Goal: Information Seeking & Learning: Learn about a topic

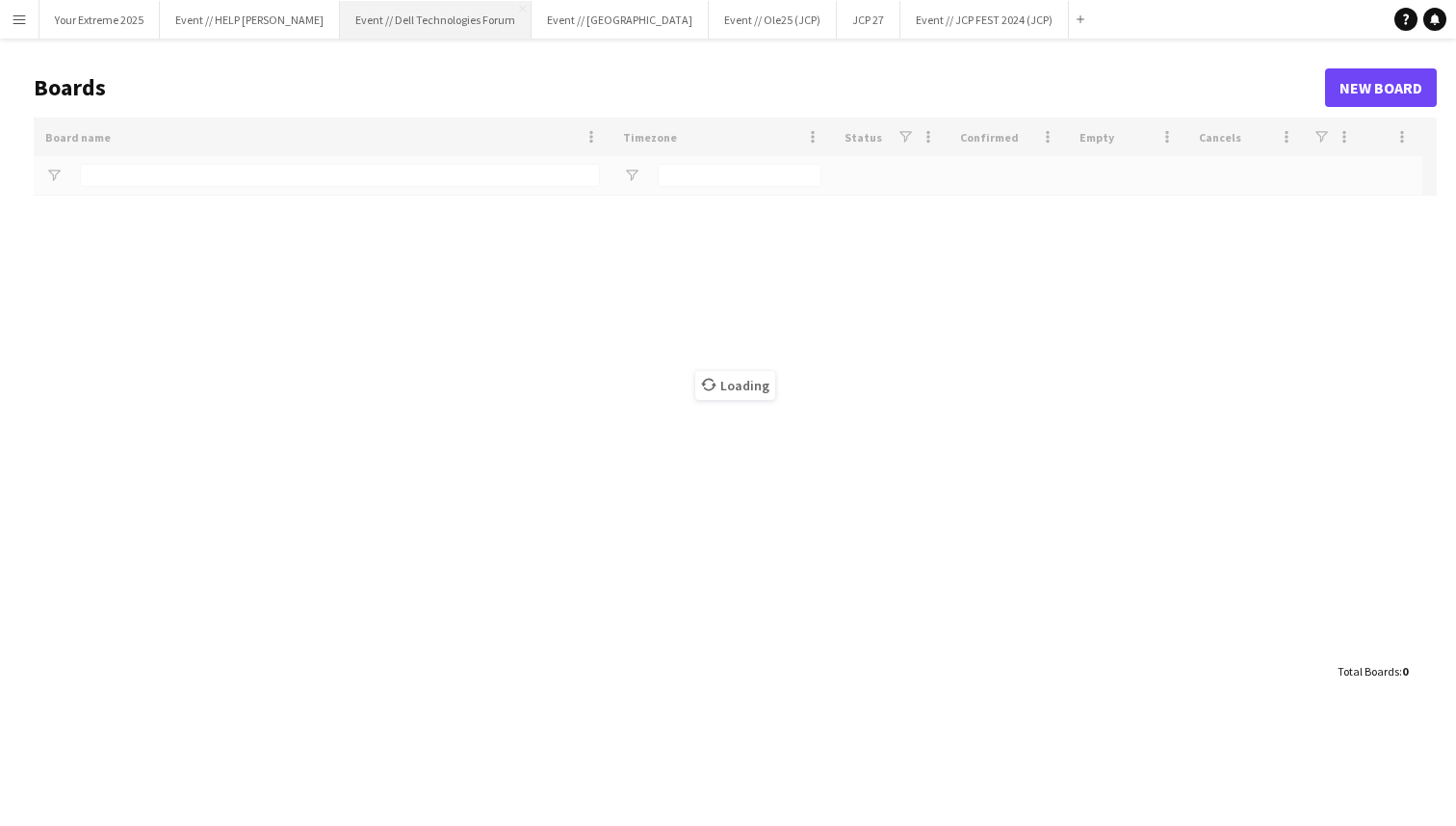
type input "***"
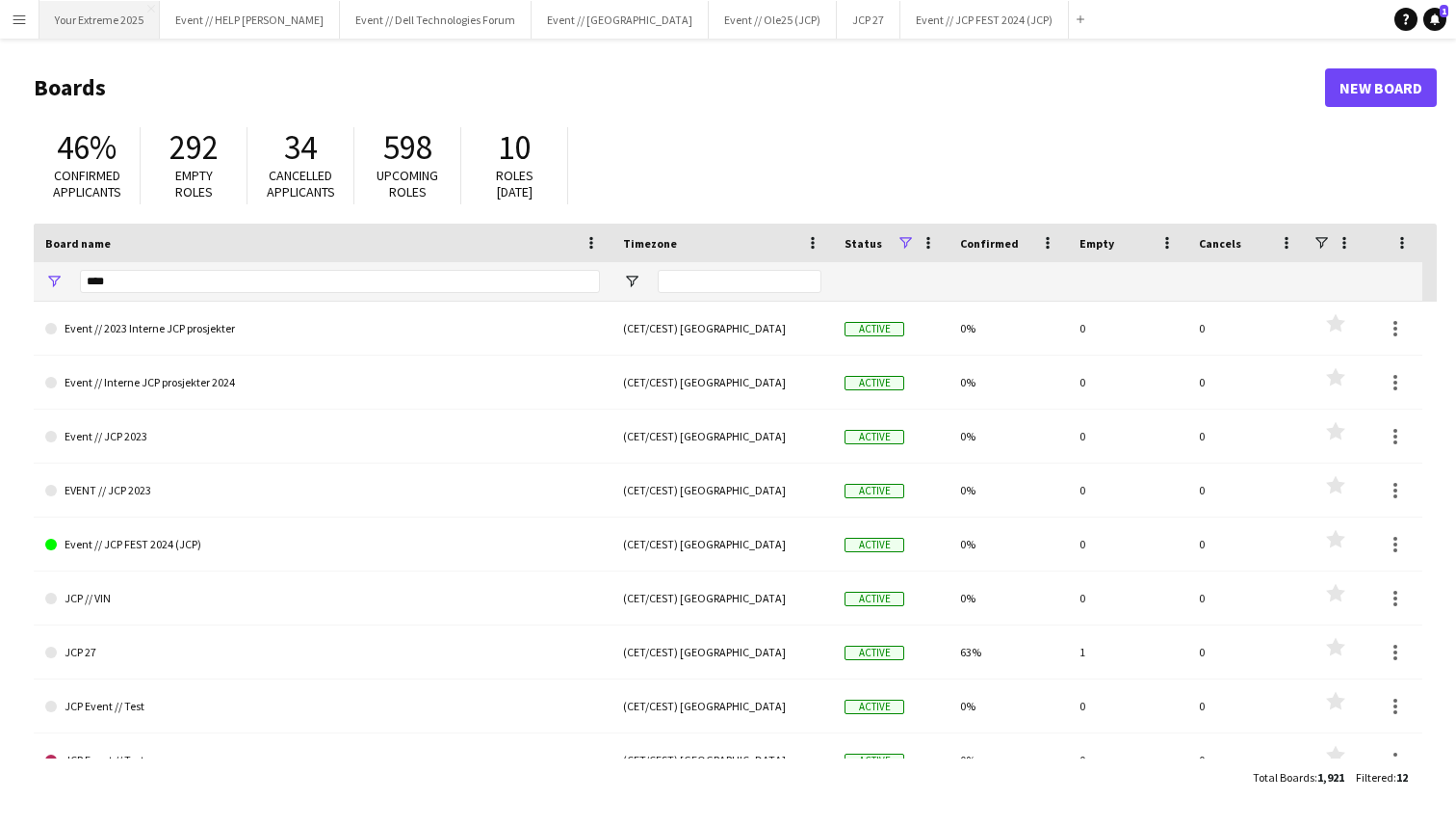
click at [81, 11] on button "Your Extreme 2025 Close" at bounding box center [99, 20] width 120 height 37
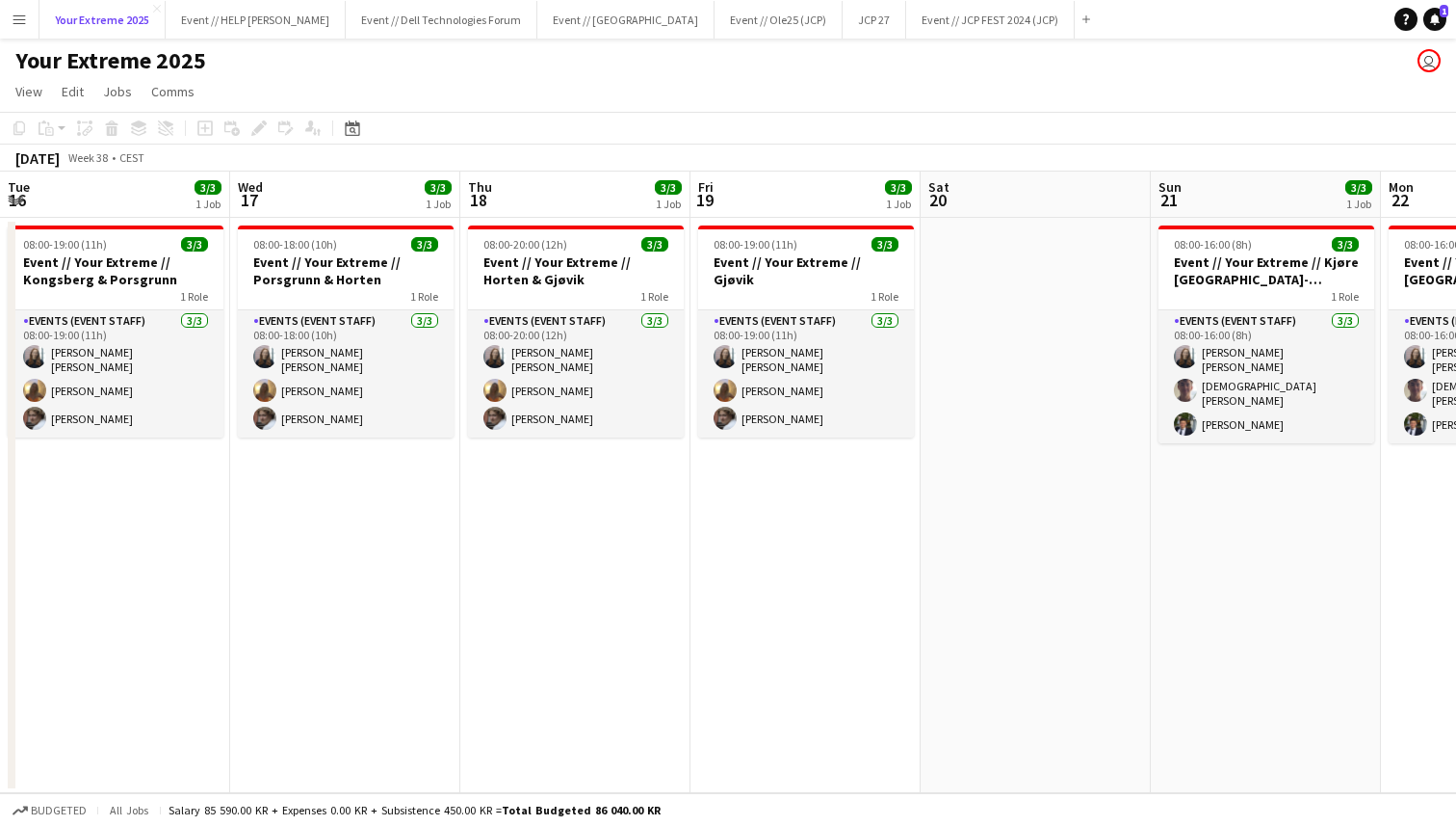
scroll to position [0, 447]
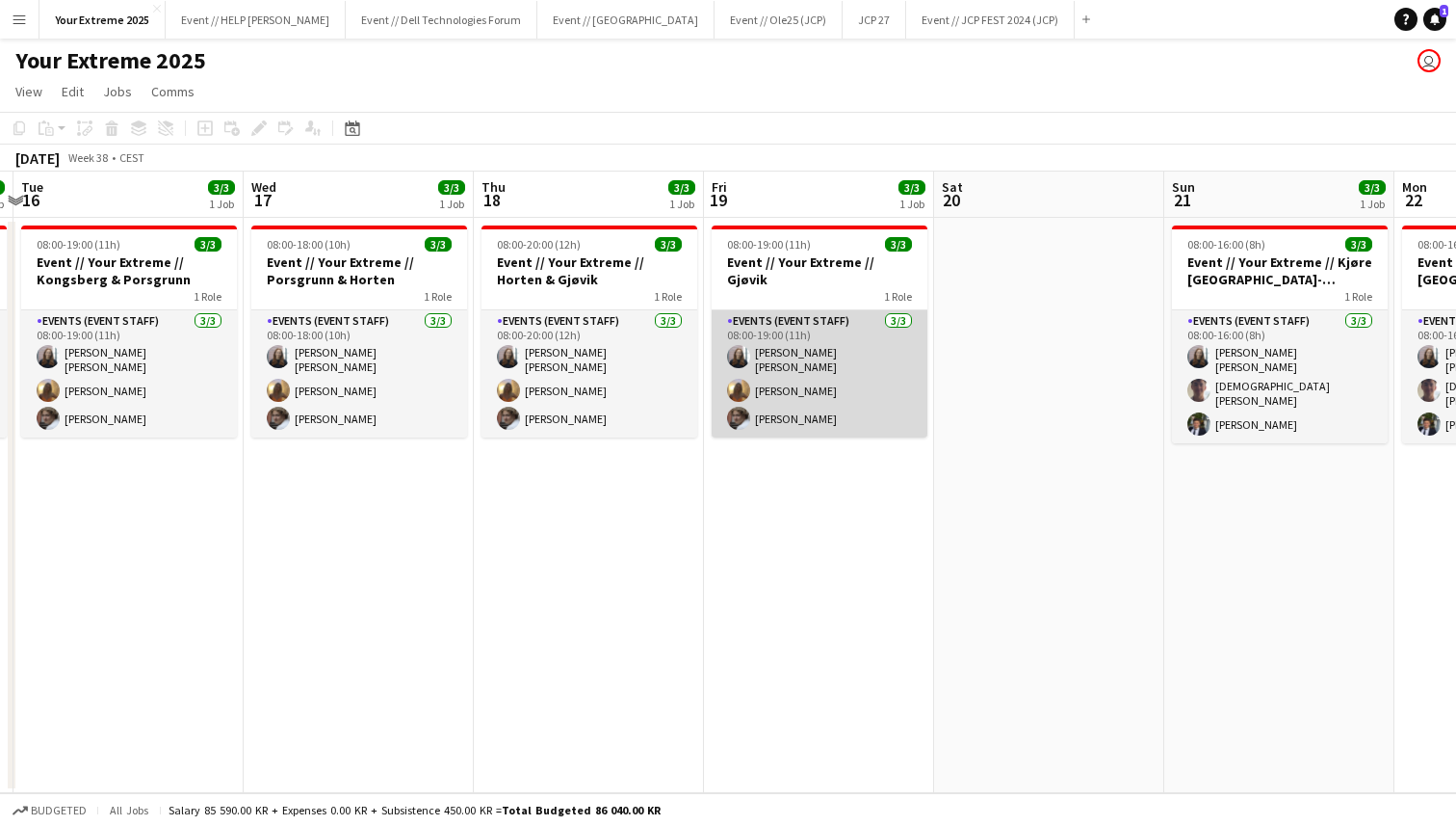
click at [780, 370] on app-card-role "Events (Event Staff) [DATE] 08:00-19:00 (11h) [PERSON_NAME] [PERSON_NAME] [PERS…" at bounding box center [819, 374] width 216 height 127
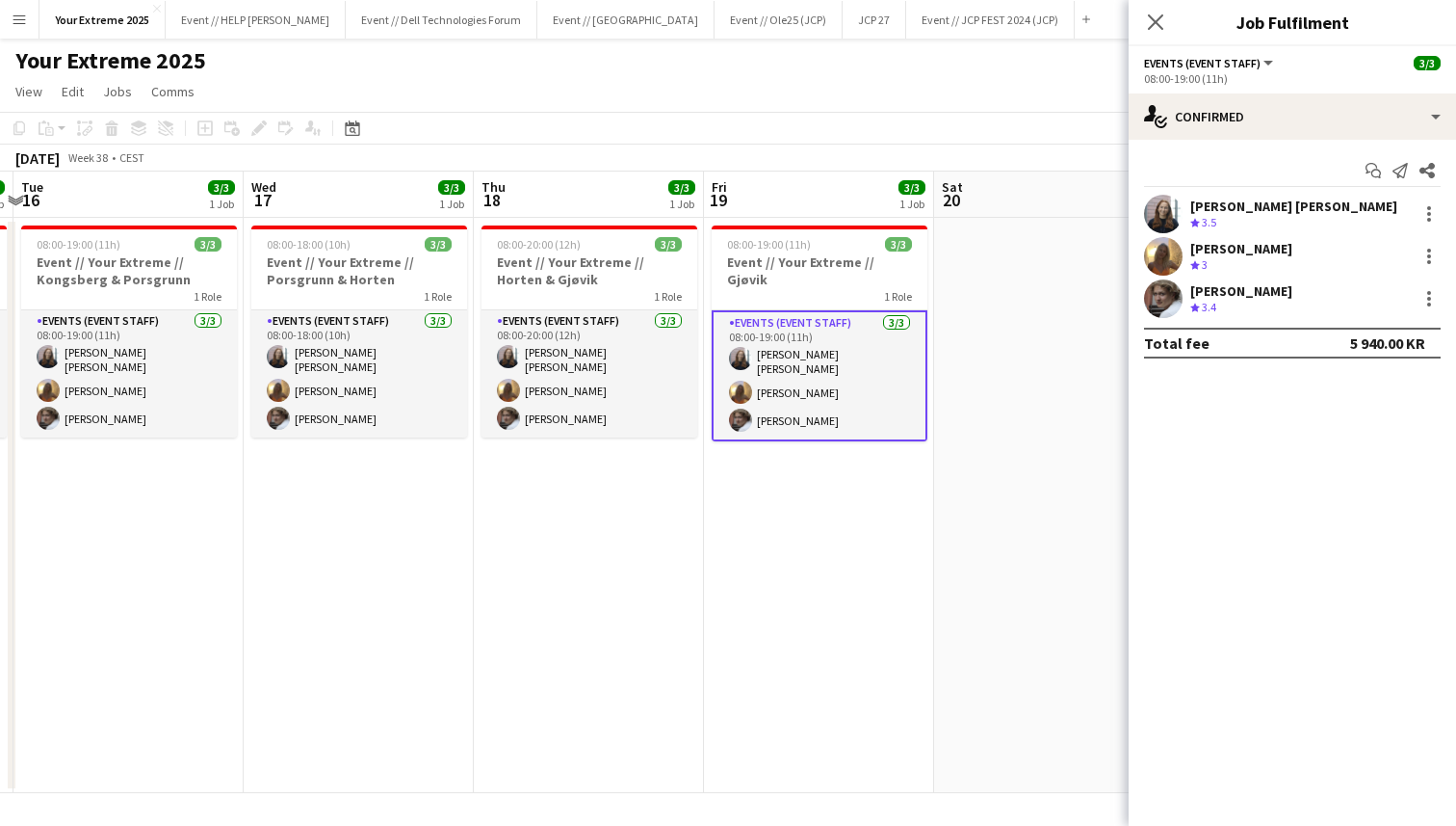
click at [1176, 253] on app-user-avatar at bounding box center [1162, 255] width 38 height 38
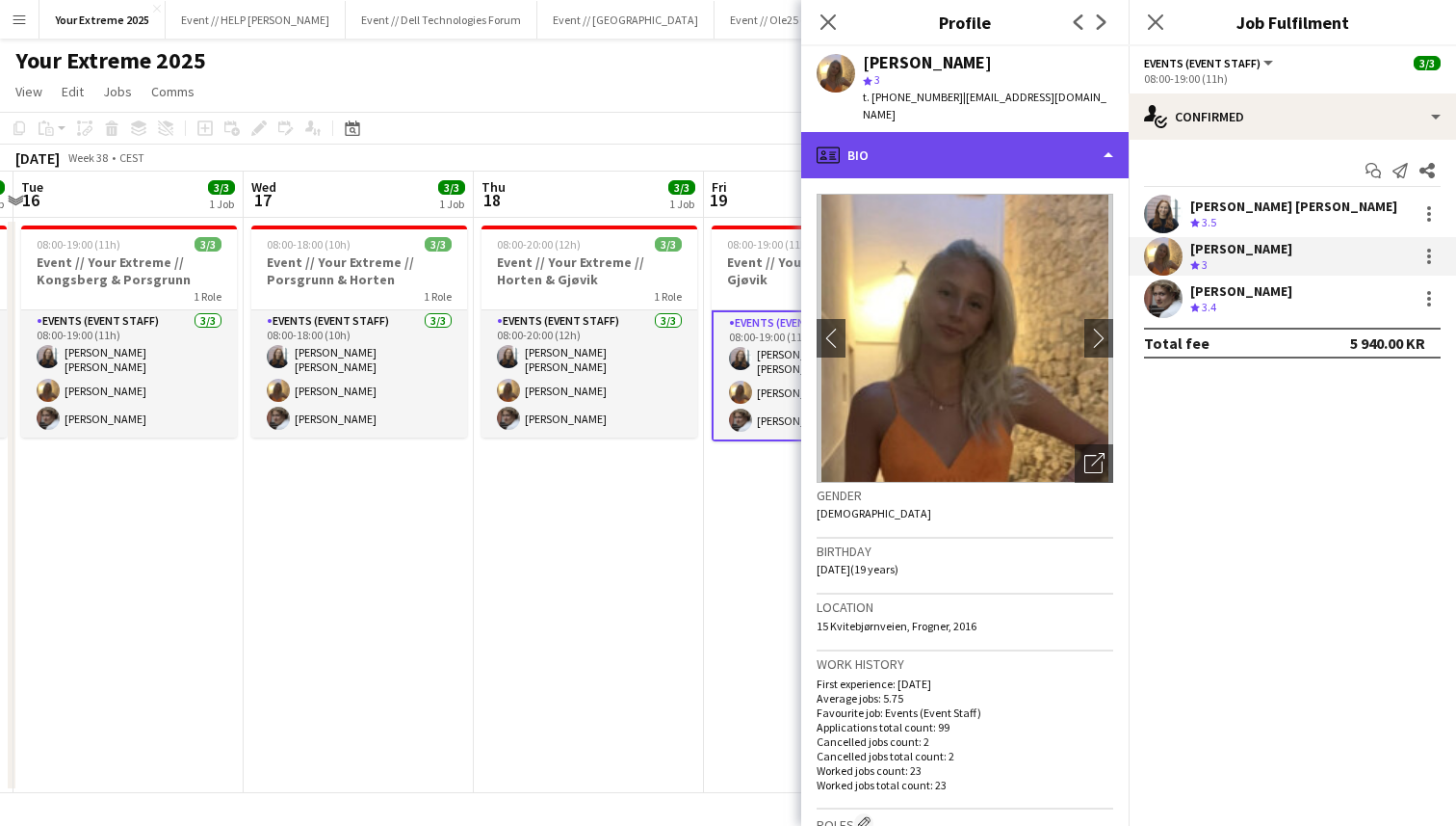
click at [1069, 132] on div "profile Bio" at bounding box center [964, 155] width 327 height 46
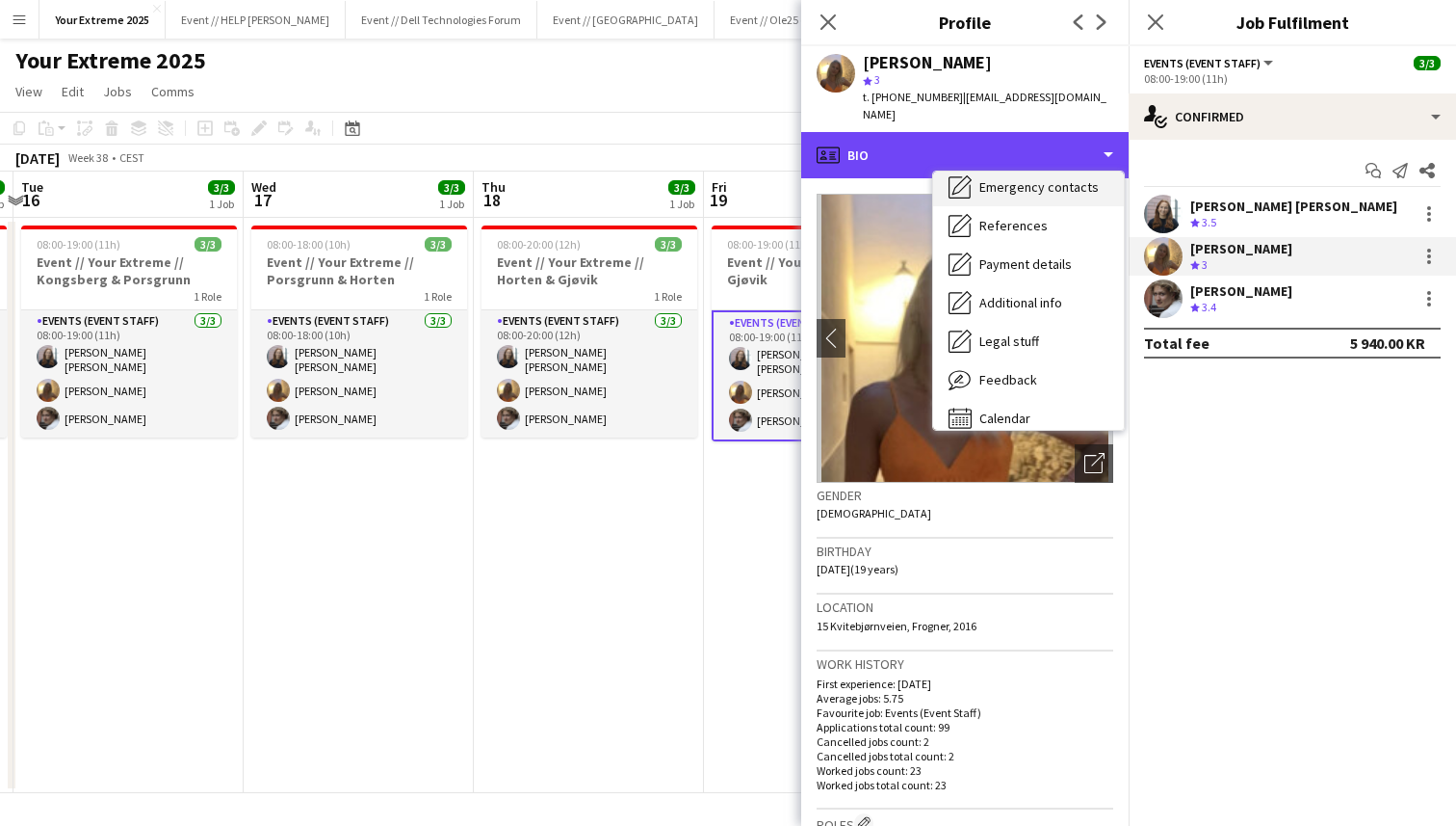
scroll to position [170, 0]
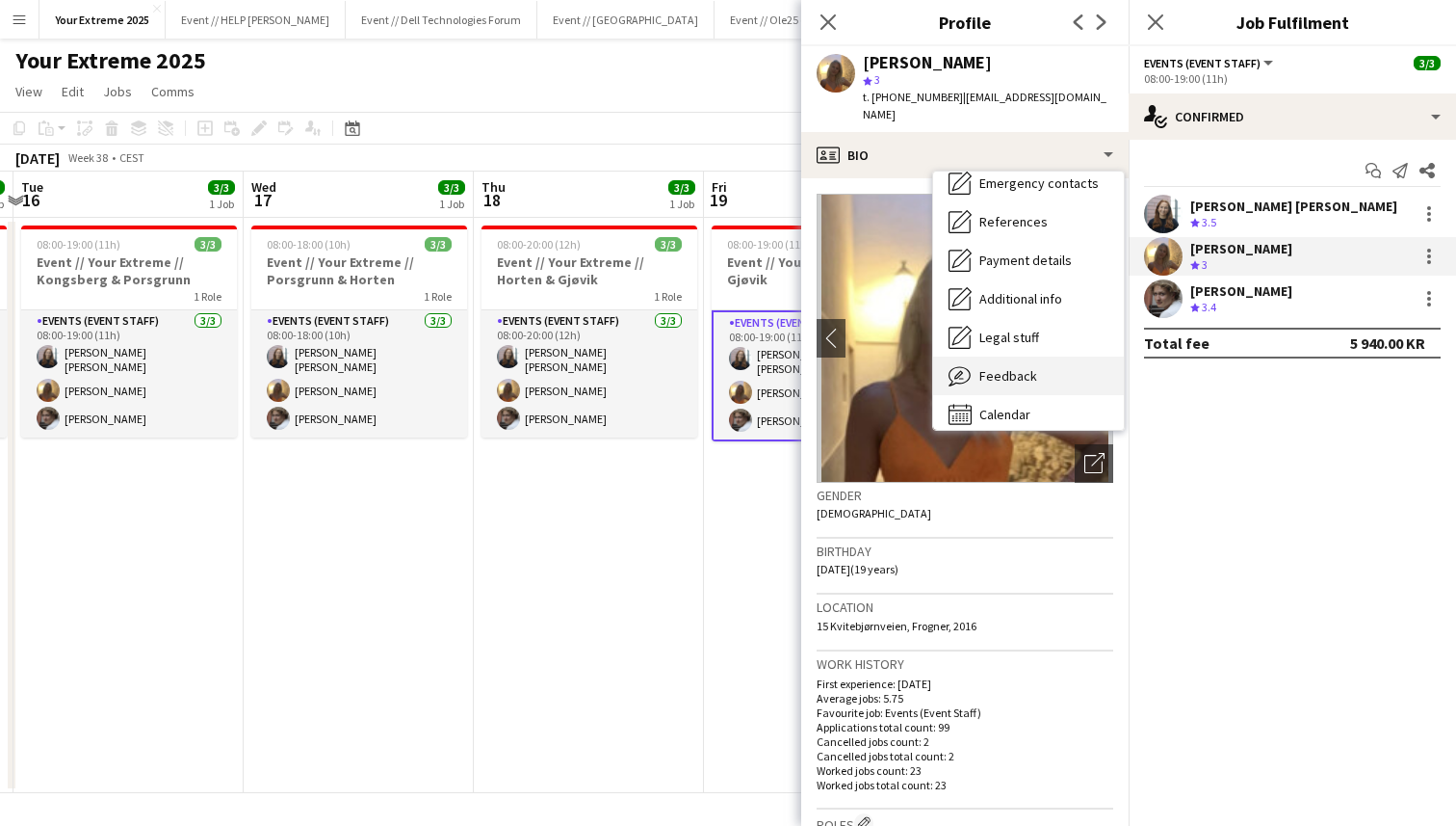
click at [1033, 362] on div "Feedback Feedback" at bounding box center [1028, 376] width 191 height 38
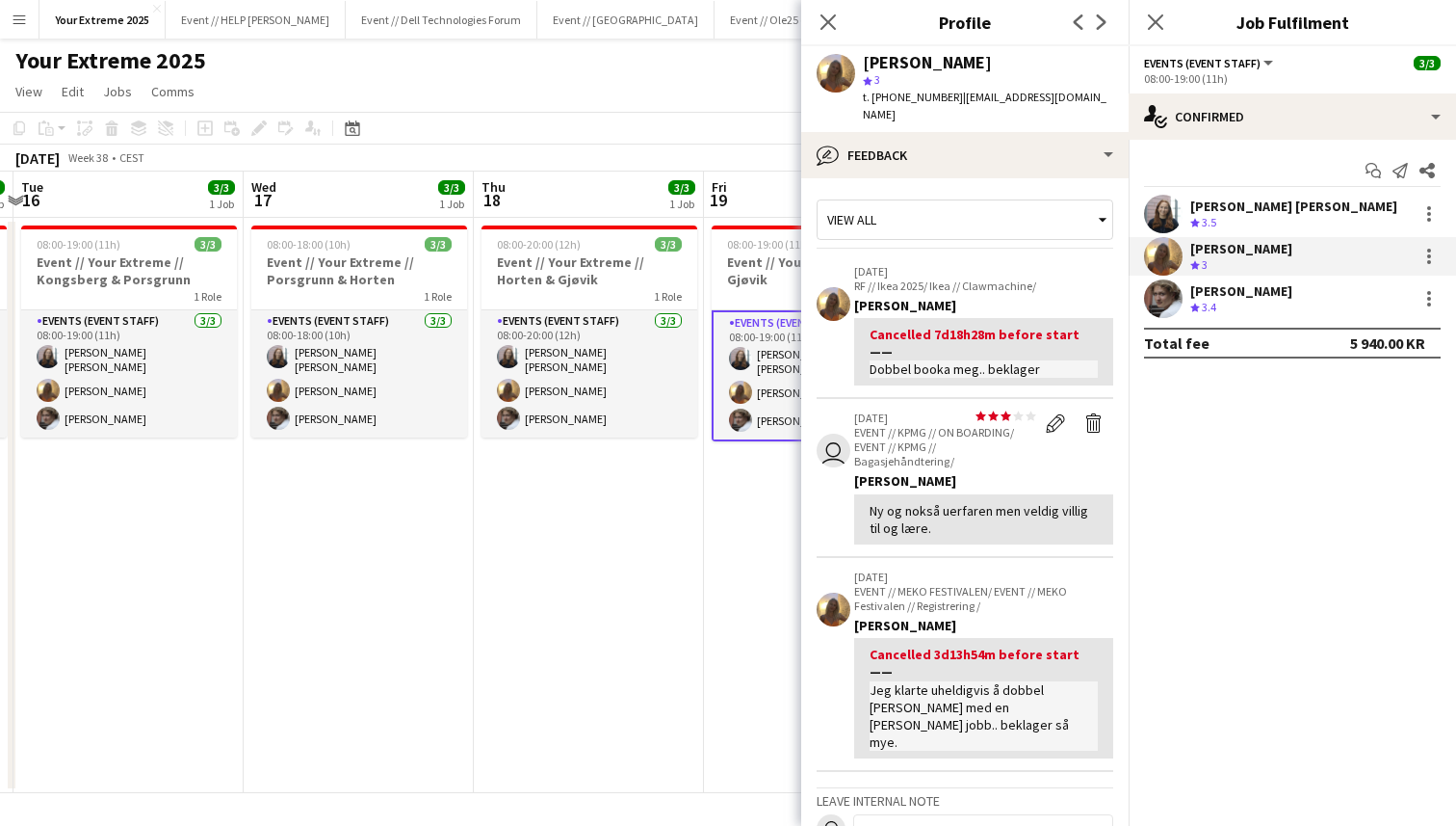
scroll to position [0, 0]
click at [828, 27] on icon "Close pop-in" at bounding box center [827, 22] width 19 height 19
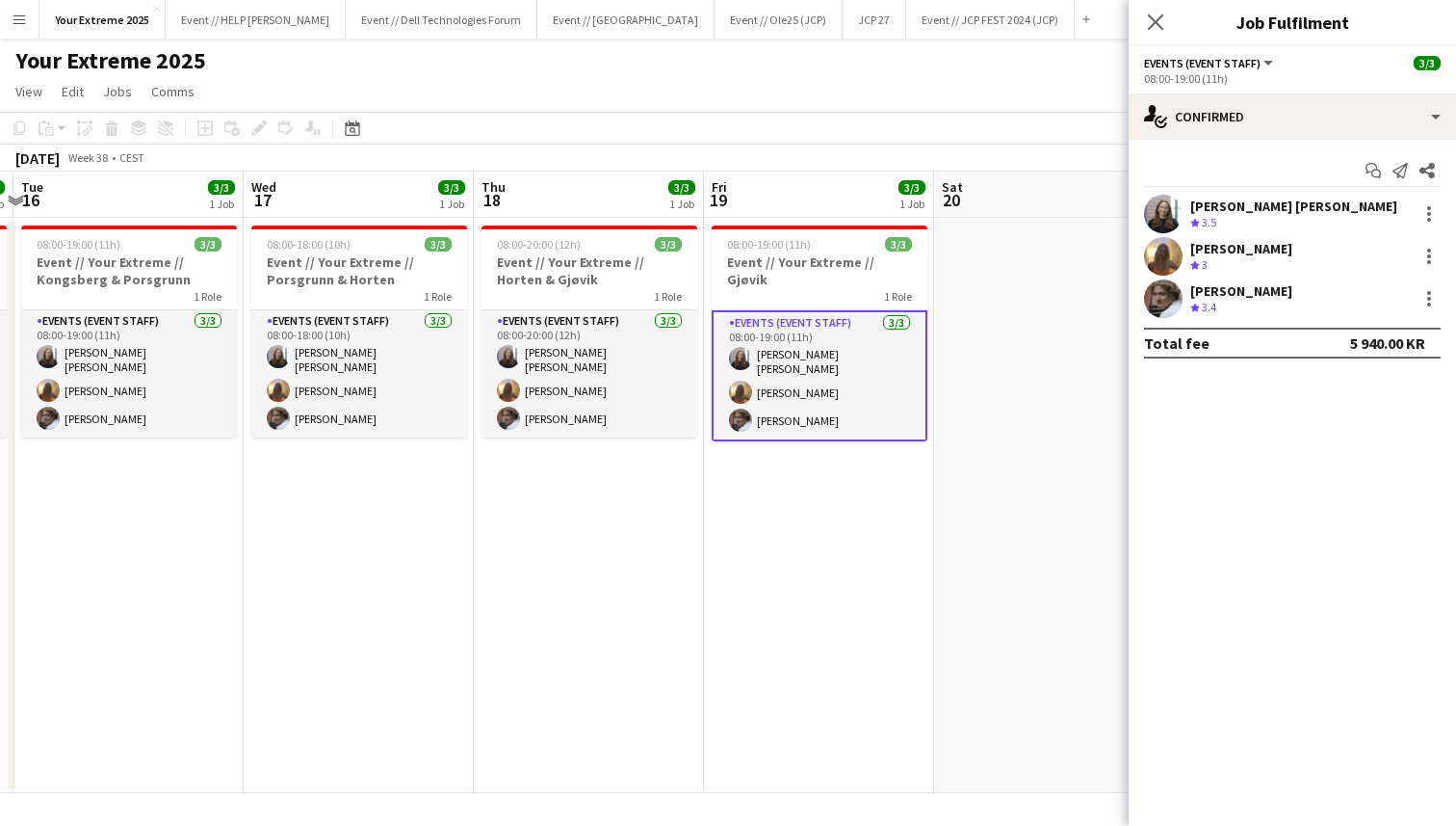
click at [980, 561] on app-date-cell at bounding box center [1049, 506] width 231 height 576
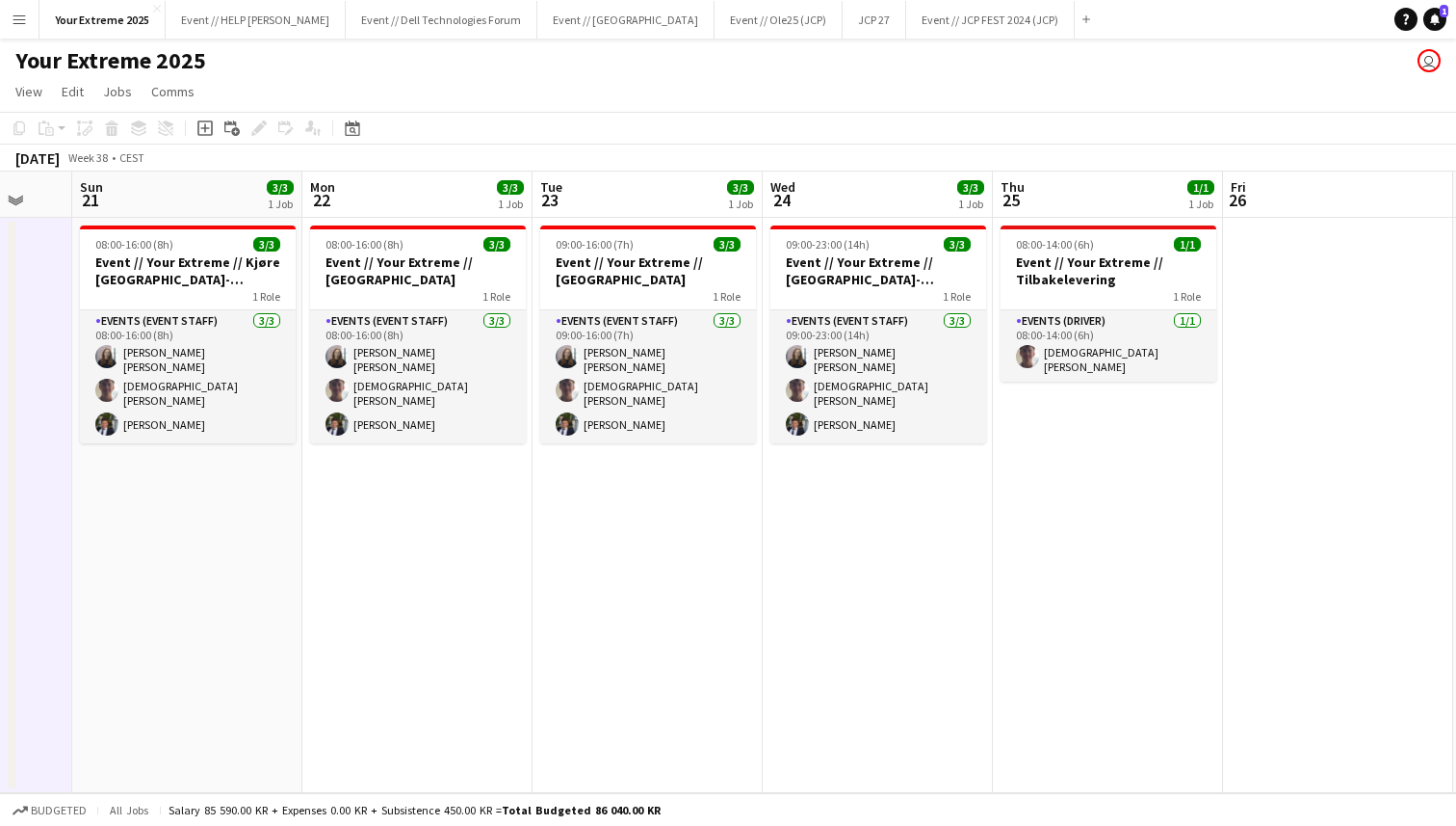
scroll to position [0, 610]
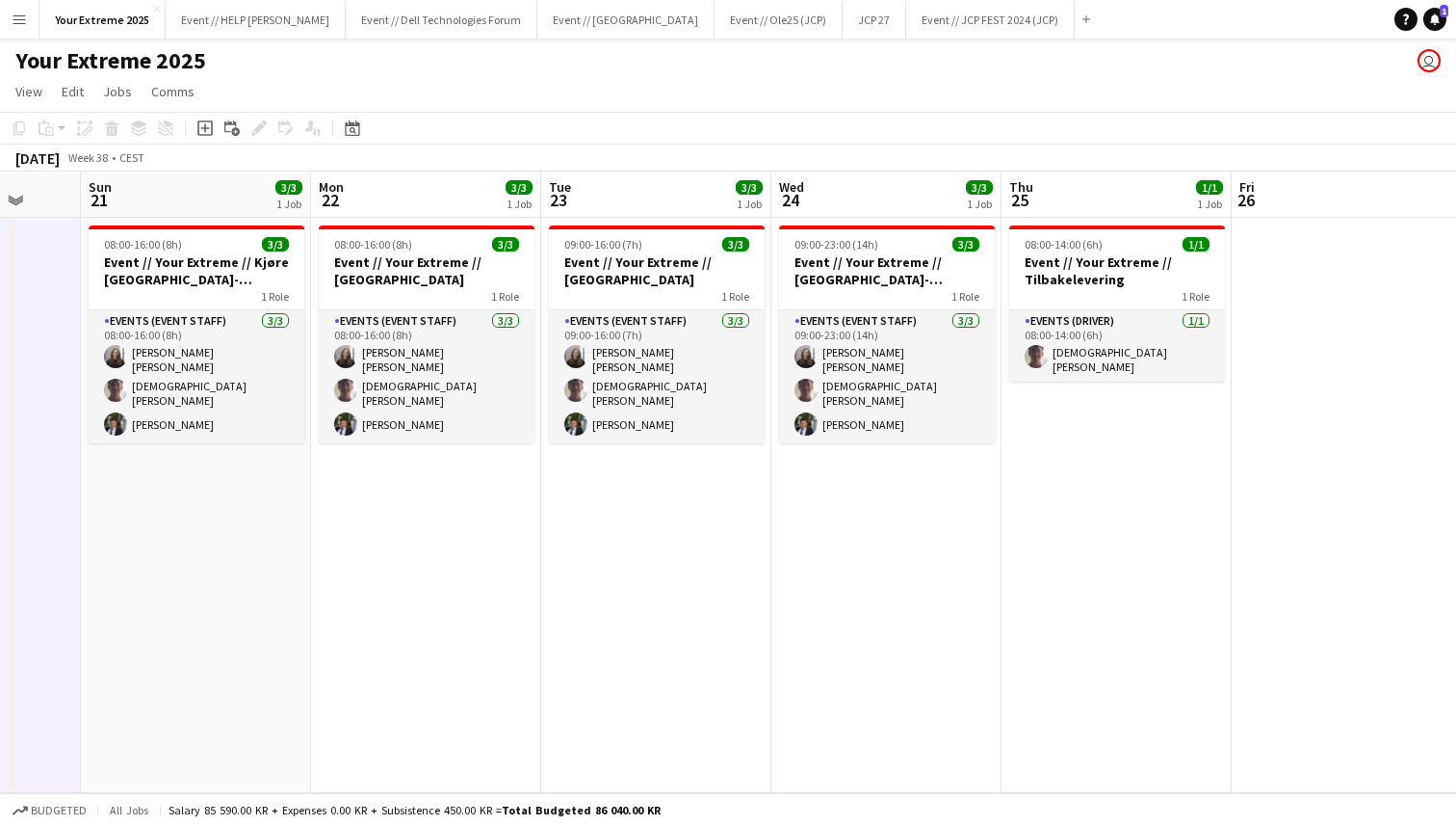
click at [1299, 422] on app-date-cell at bounding box center [1347, 506] width 231 height 576
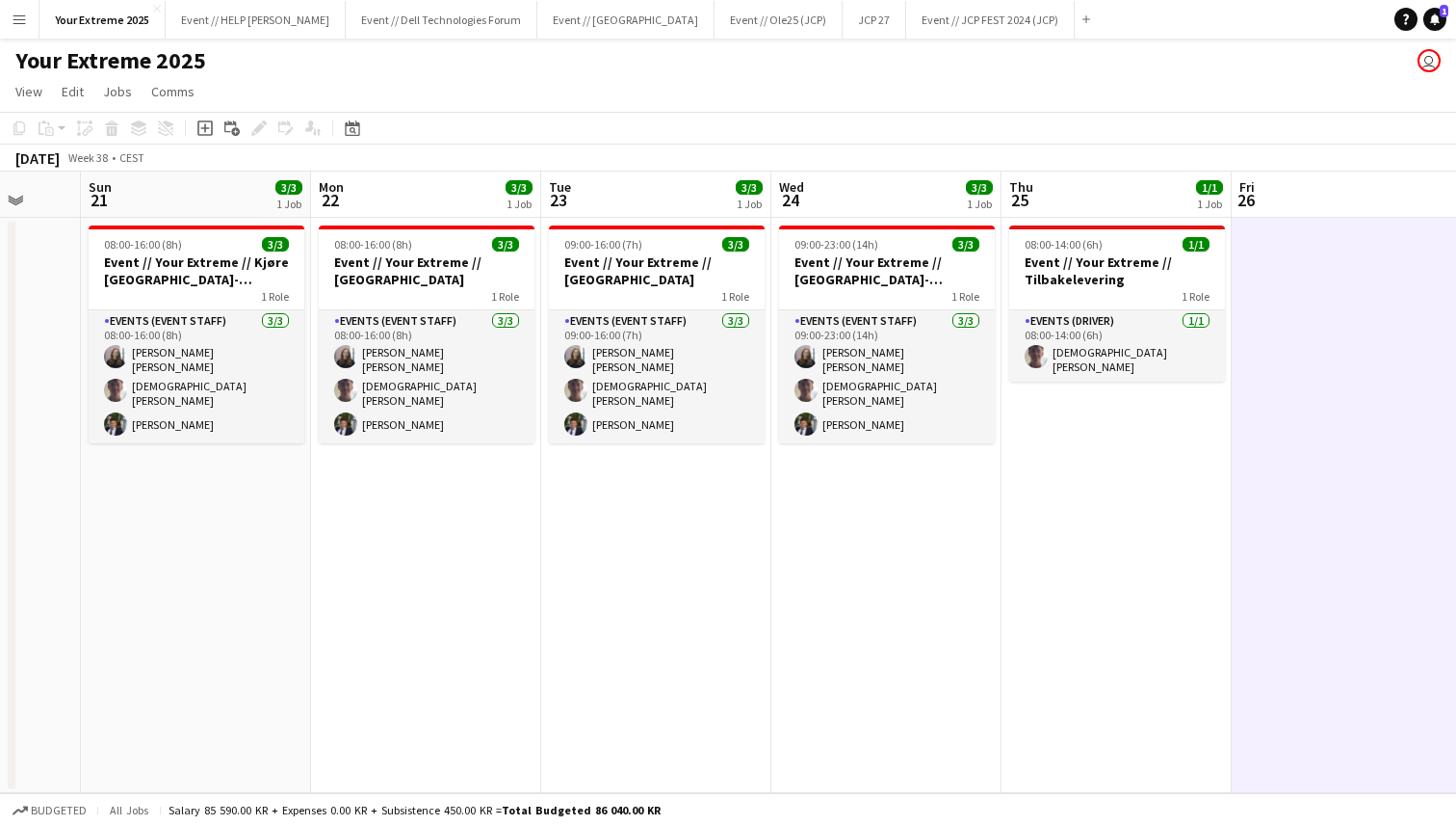
click at [815, 97] on app-page-menu "View Day view expanded Day view collapsed Month view Date picker Jump to [DATE]…" at bounding box center [728, 93] width 1456 height 36
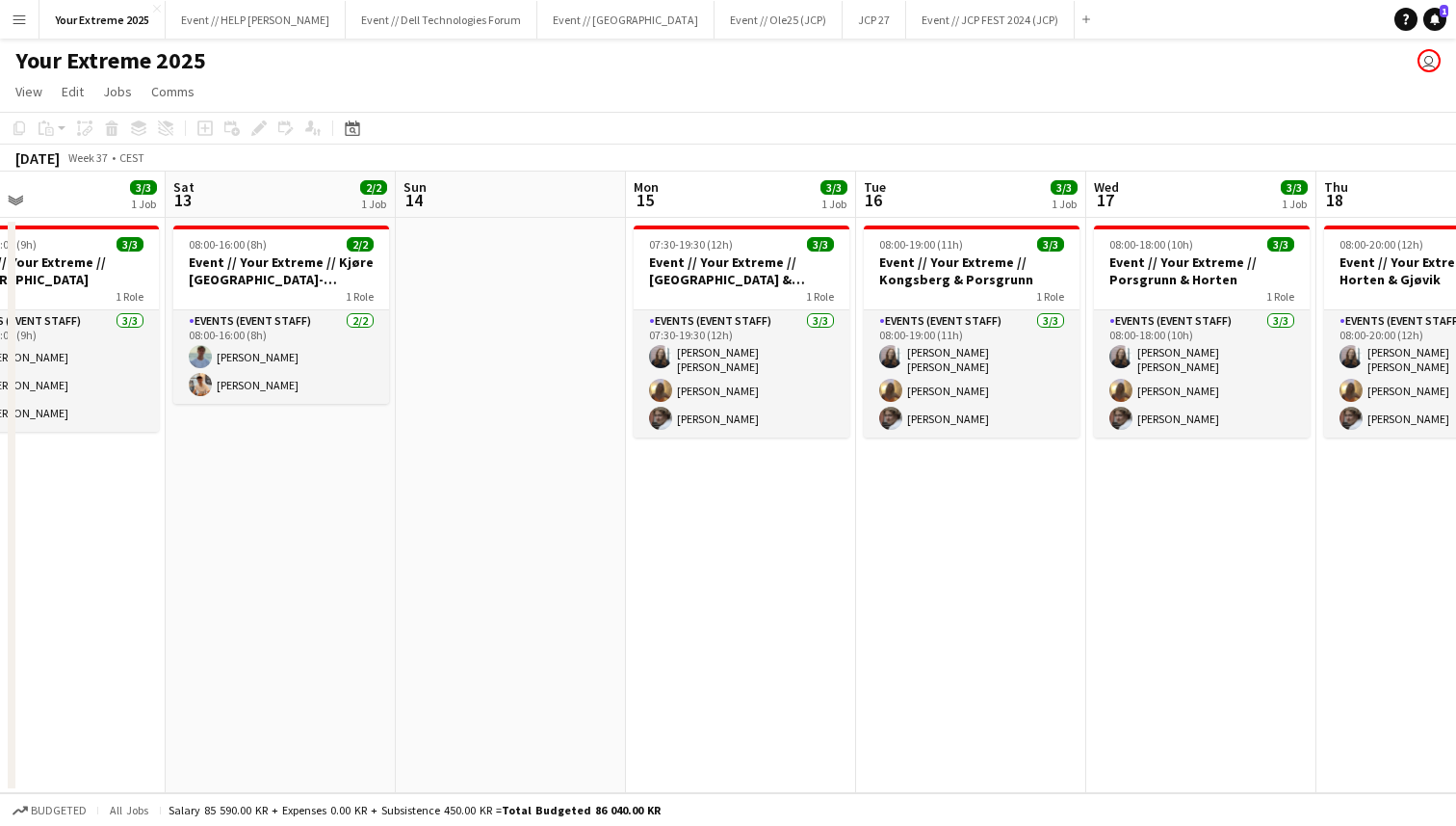
scroll to position [0, 437]
